Goal: Task Accomplishment & Management: Manage account settings

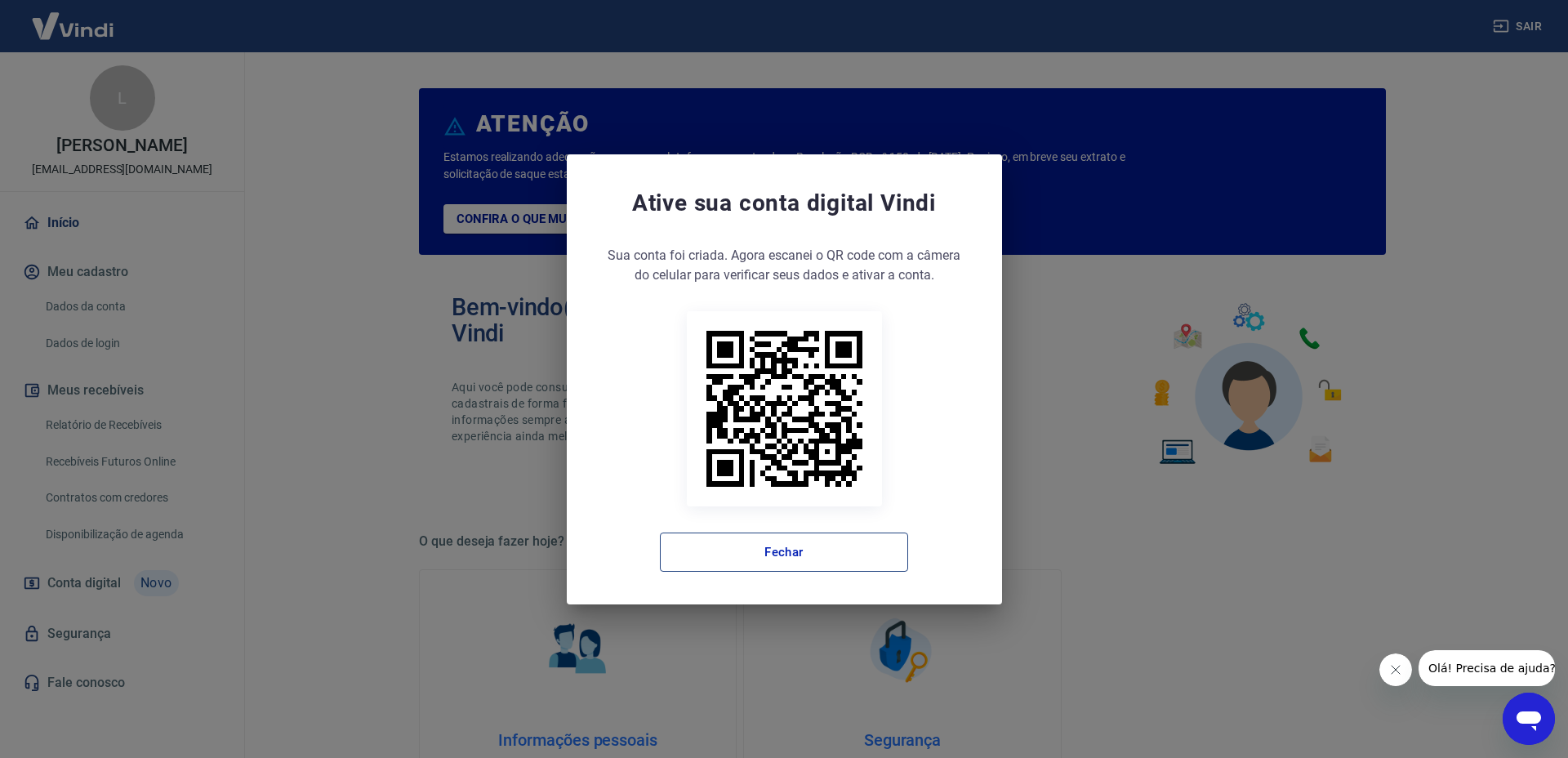
click at [811, 545] on button "Fechar" at bounding box center [784, 552] width 249 height 39
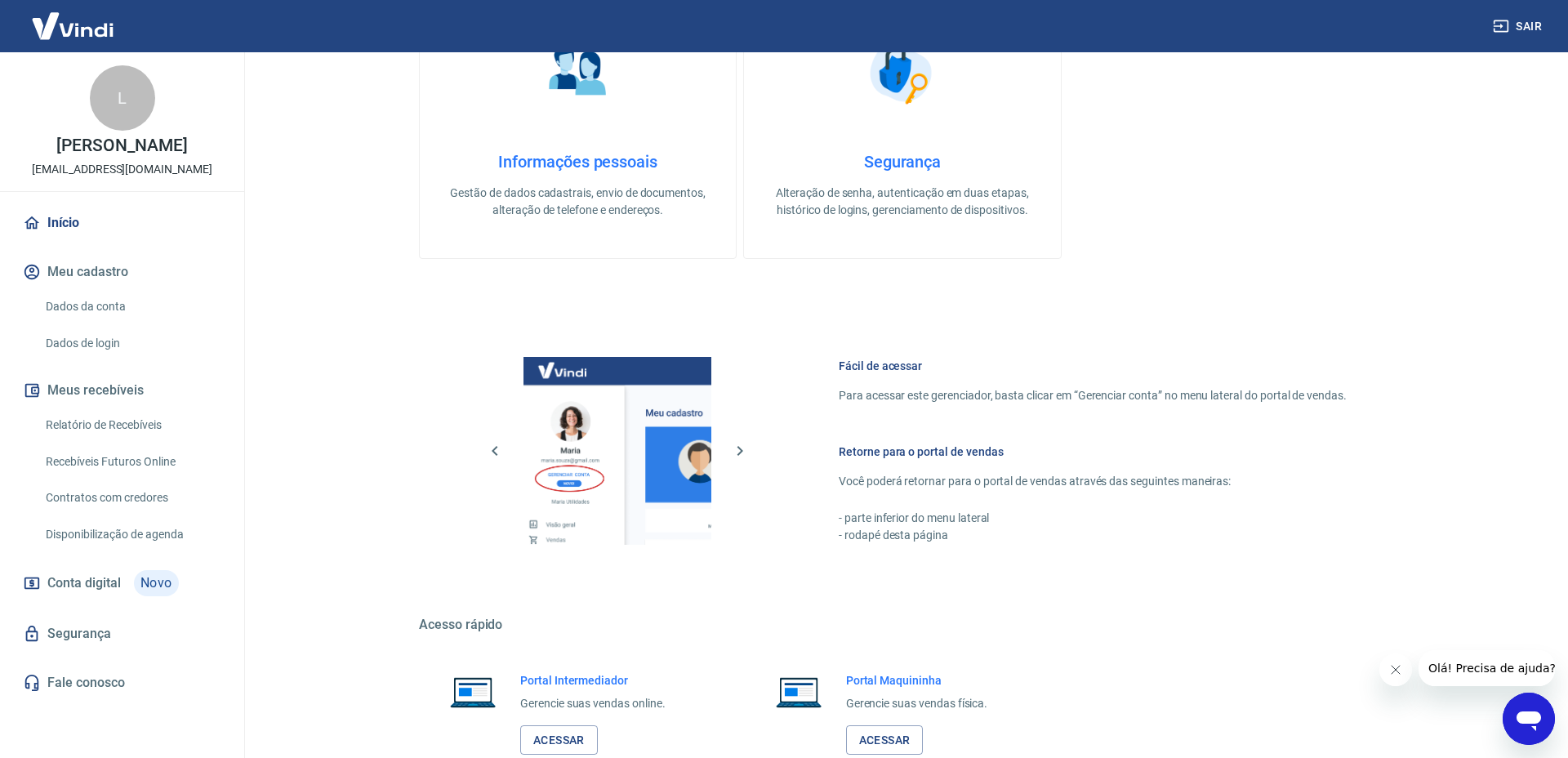
scroll to position [610, 0]
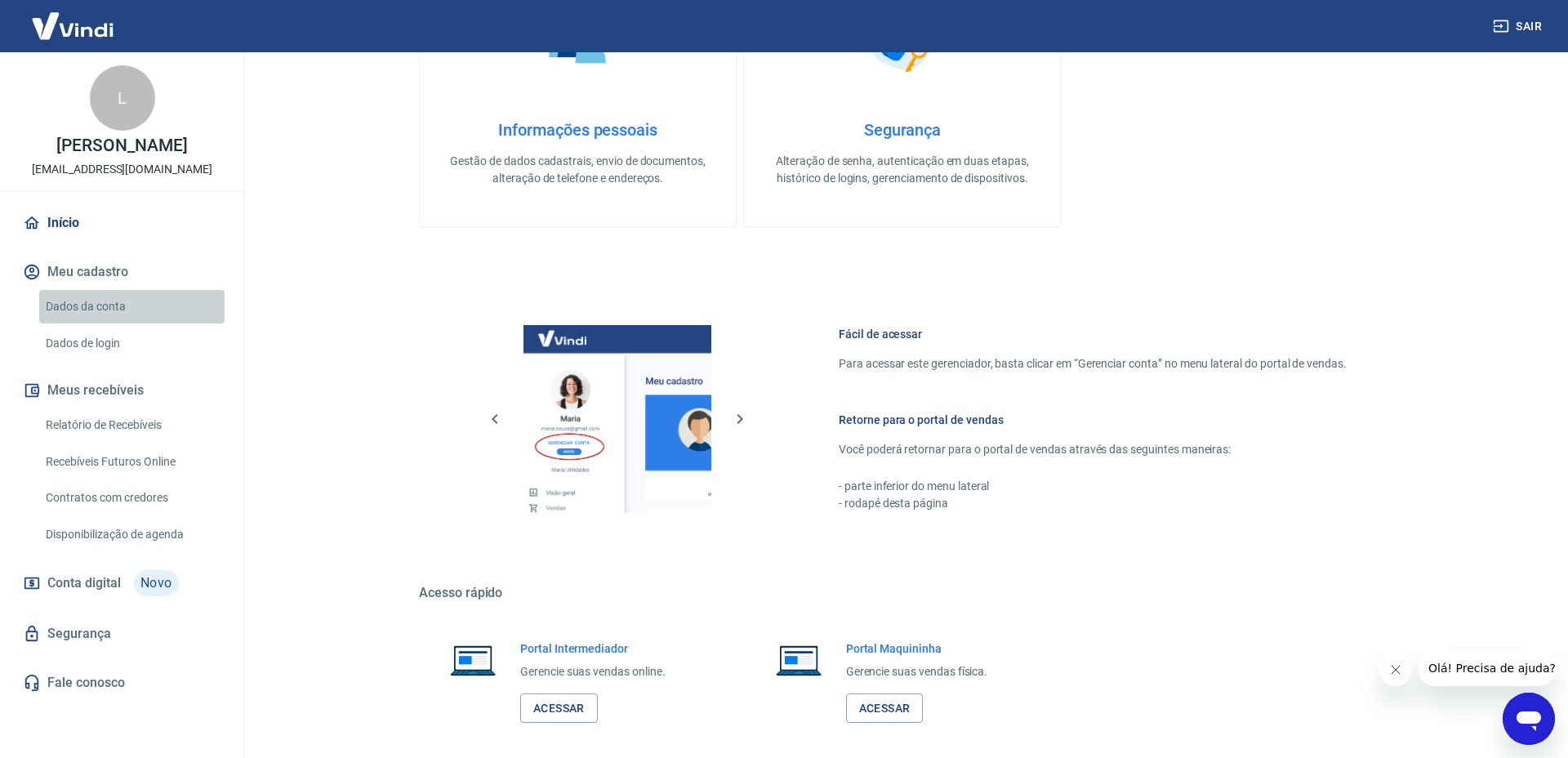
click at [106, 318] on link "Dados da conta" at bounding box center [131, 307] width 186 height 33
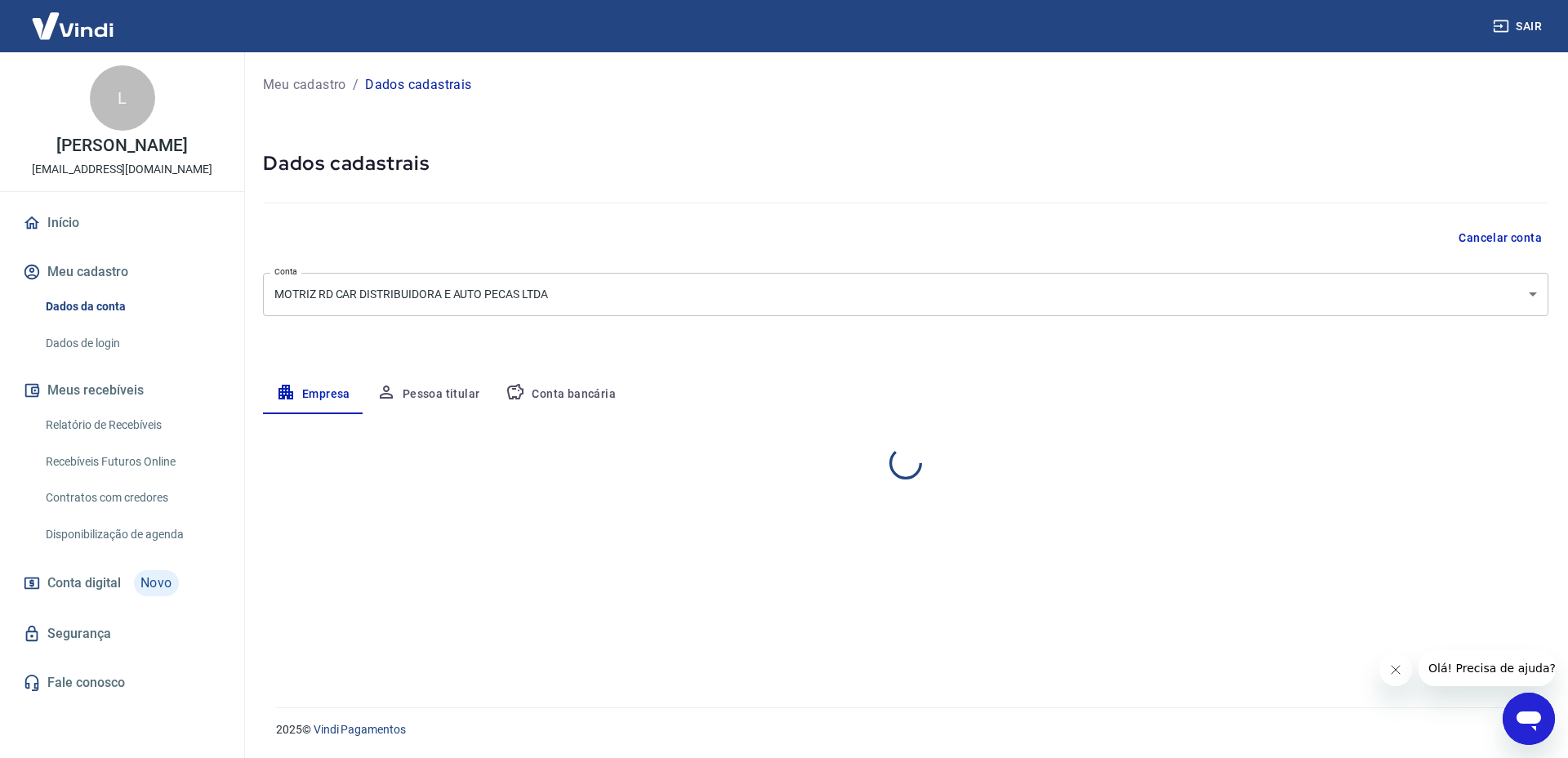
select select "GO"
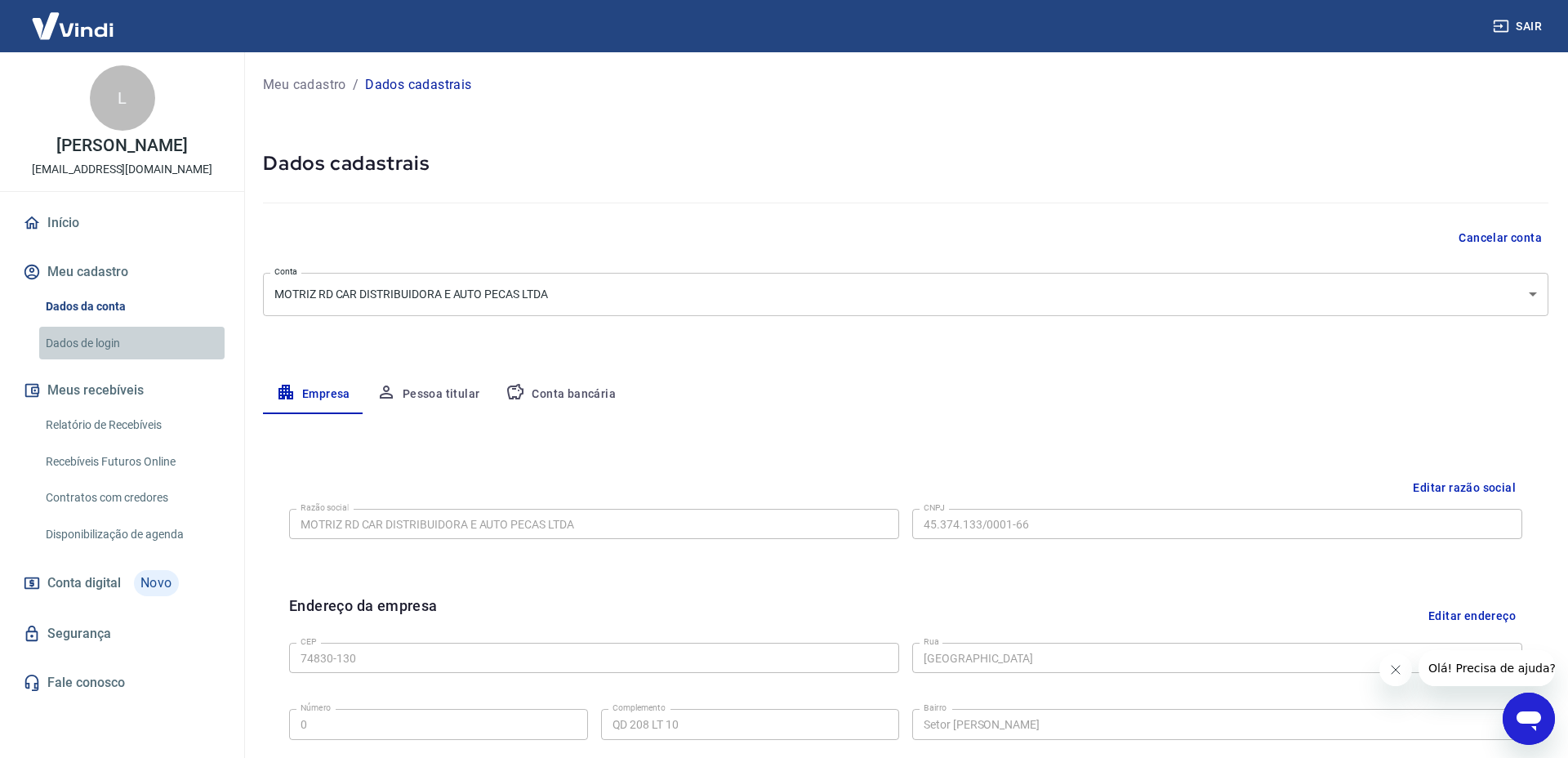
click at [105, 349] on link "Dados de login" at bounding box center [131, 343] width 186 height 33
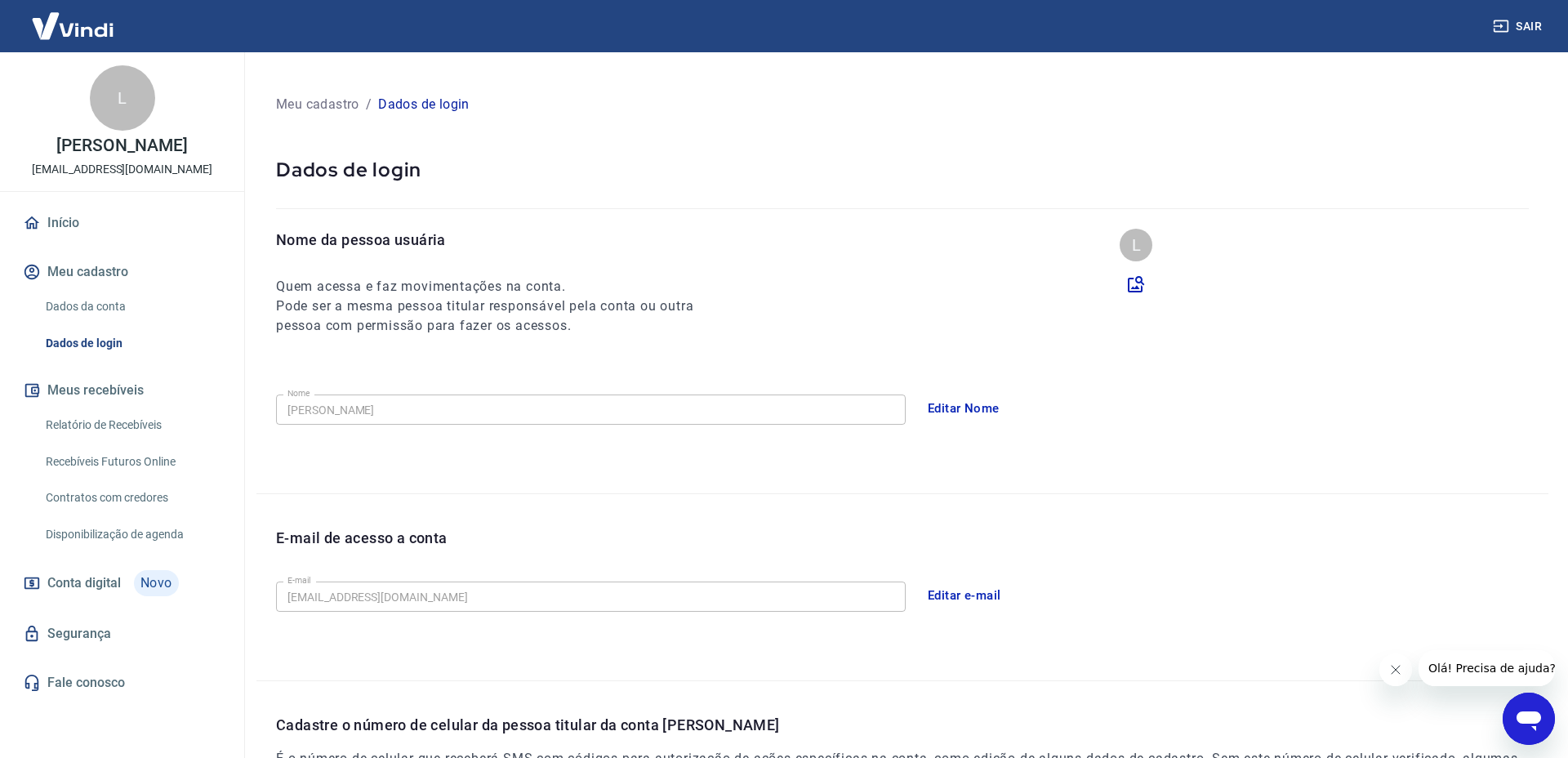
drag, startPoint x: 125, startPoint y: 101, endPoint x: 92, endPoint y: 224, distance: 127.3
click at [127, 103] on div "L" at bounding box center [122, 98] width 66 height 66
click at [87, 228] on link "Início" at bounding box center [122, 223] width 205 height 36
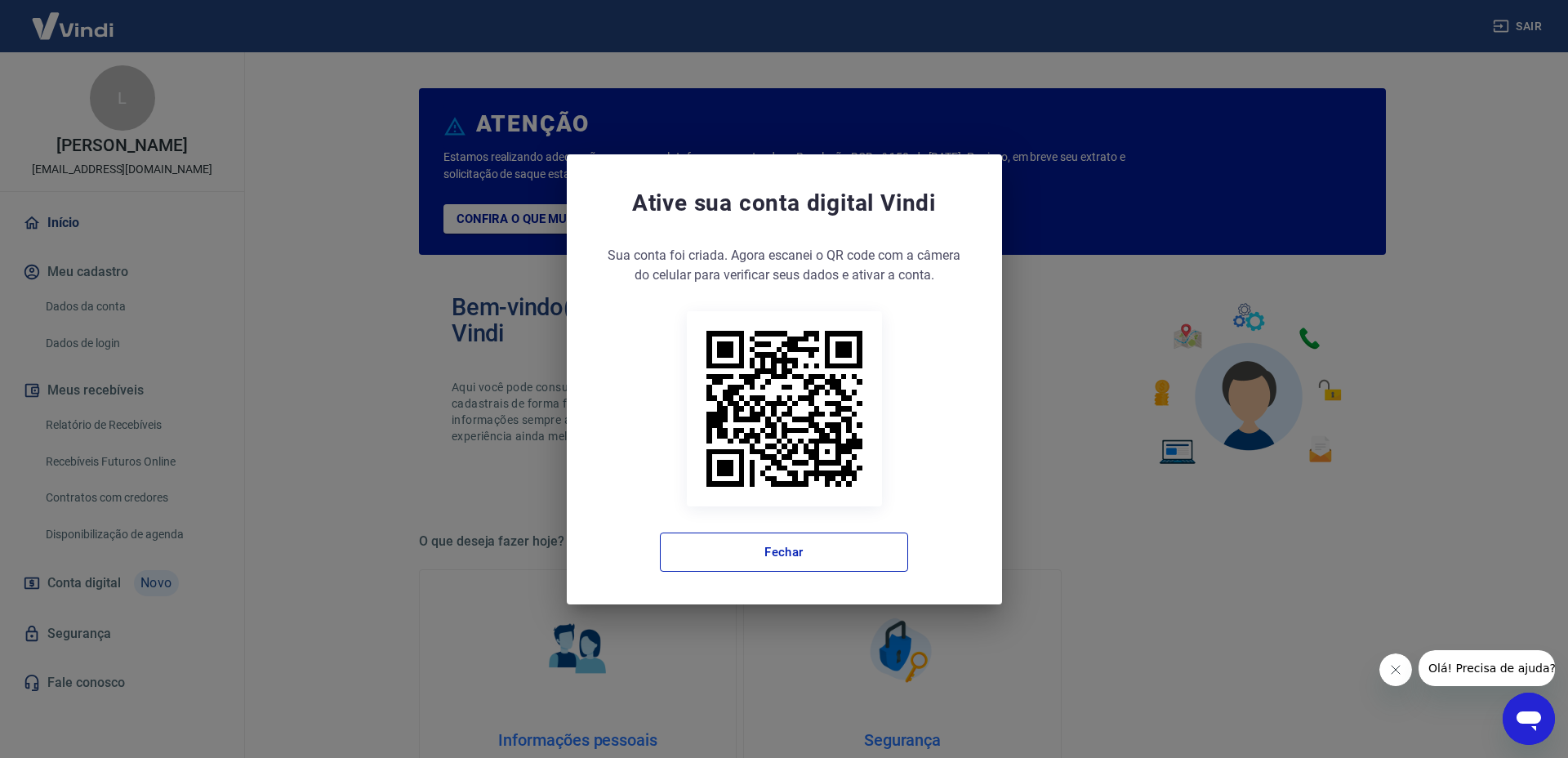
drag, startPoint x: 816, startPoint y: 559, endPoint x: 746, endPoint y: 489, distance: 99.0
click at [816, 557] on button "Fechar" at bounding box center [784, 552] width 249 height 39
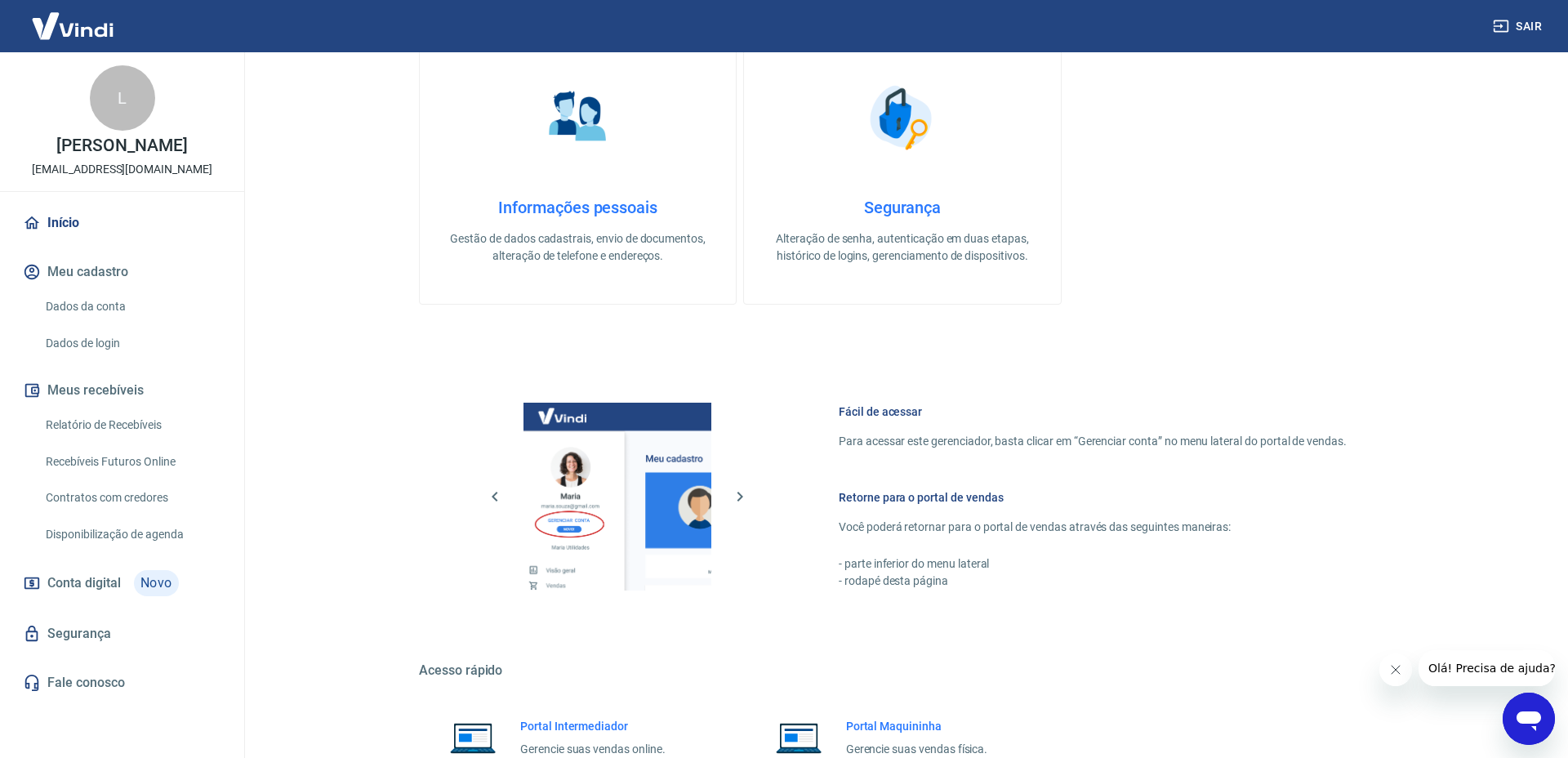
scroll to position [684, 0]
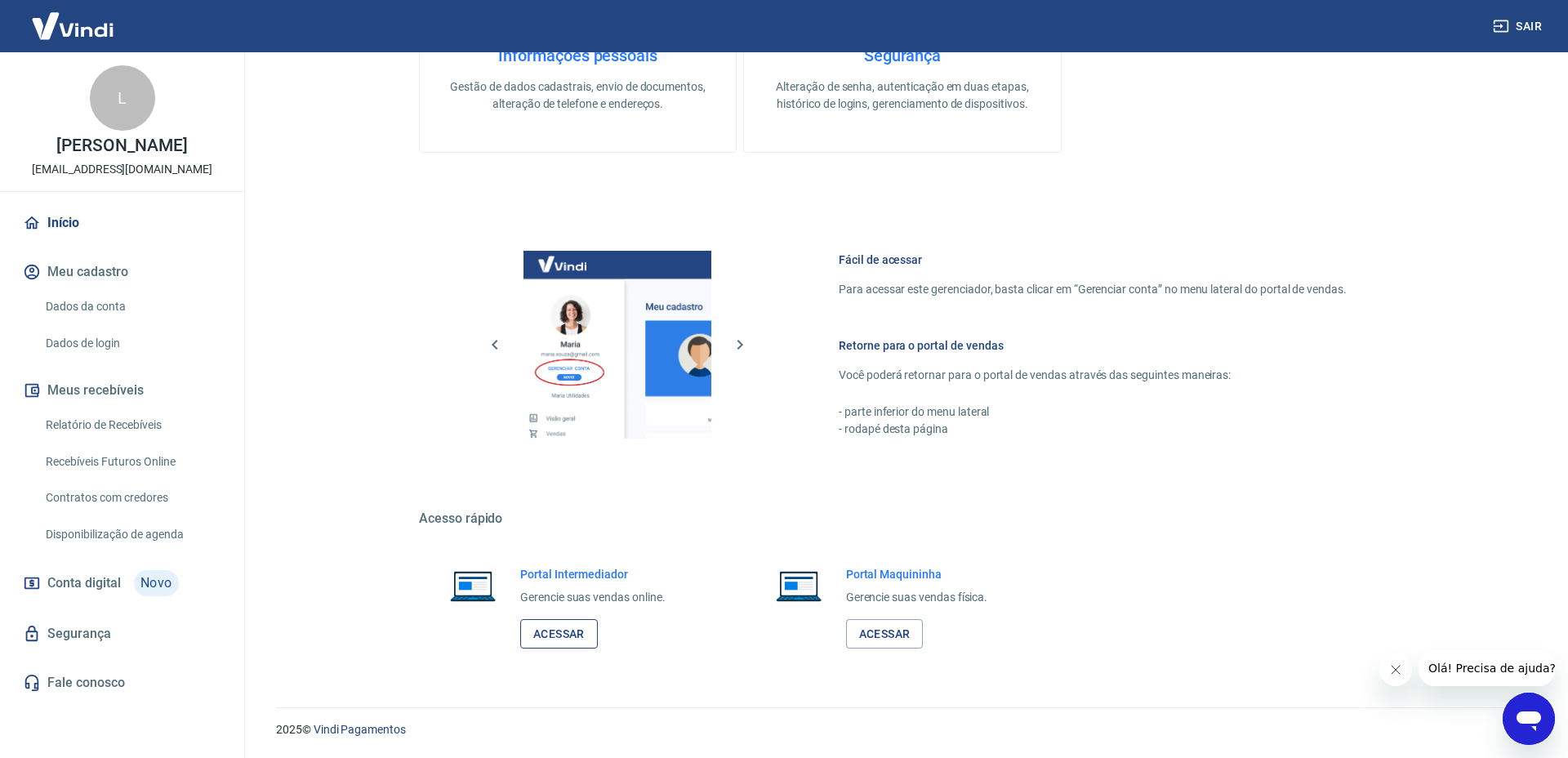
click at [580, 630] on link "Acessar" at bounding box center [559, 634] width 78 height 31
